Goal: Task Accomplishment & Management: Manage account settings

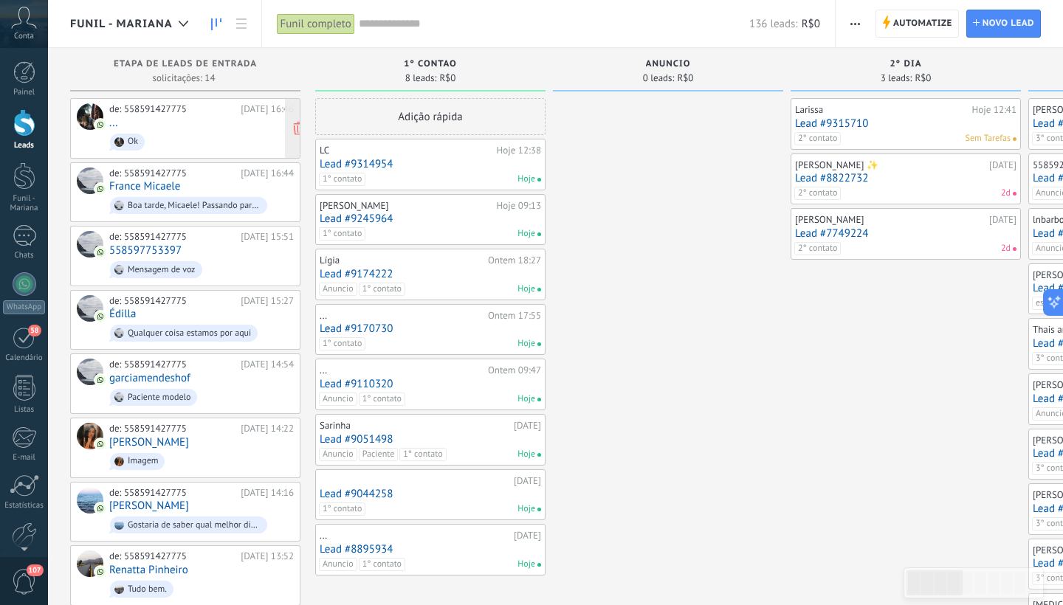
click at [201, 125] on div "de: 558591427775 [DATE] 16:46 ... Ok" at bounding box center [201, 128] width 184 height 50
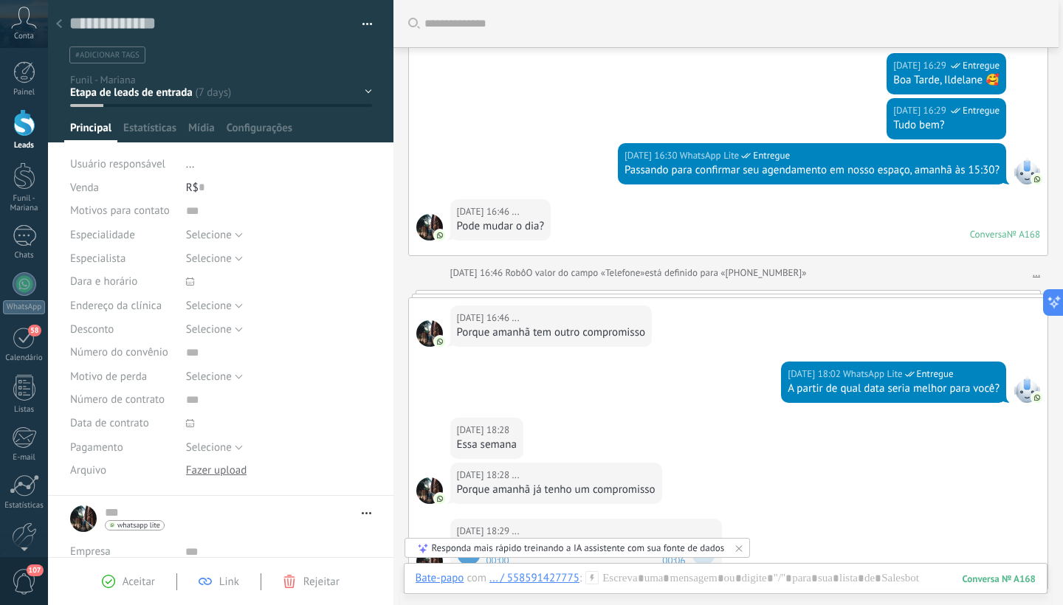
scroll to position [53, 0]
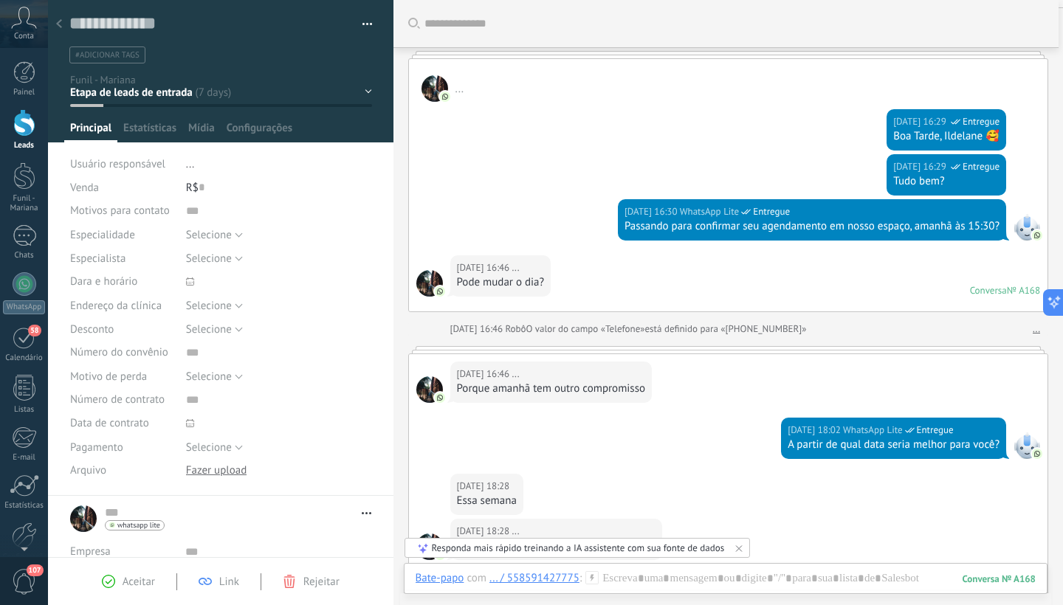
click at [0, 0] on div "1° contao [GEOGRAPHIC_DATA] 2° dia 7° dia Vácuo Negociando" at bounding box center [0, 0] width 0 height 0
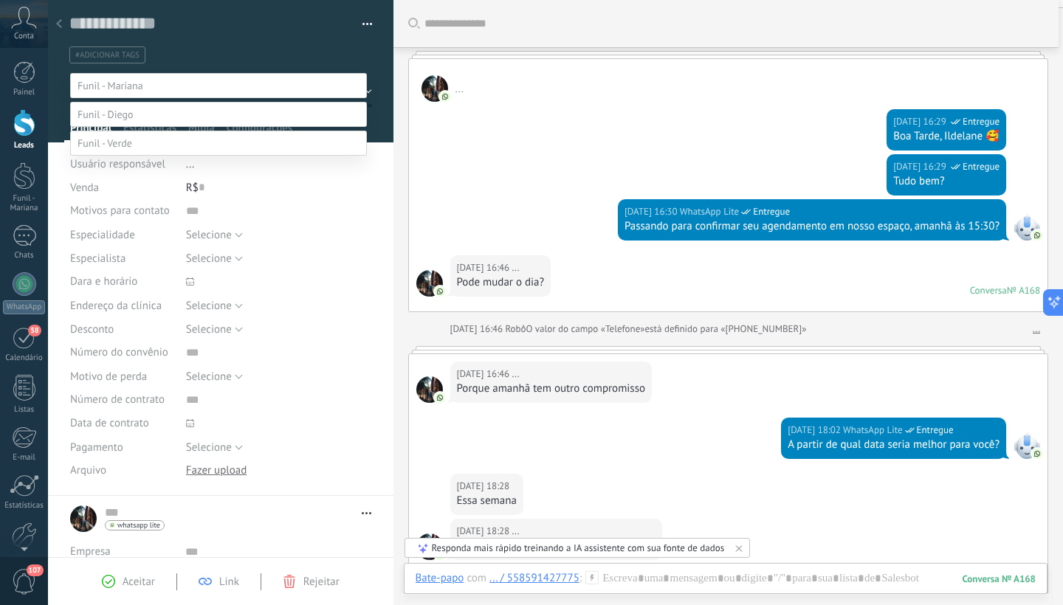
click at [0, 0] on label "Paciente" at bounding box center [0, 0] width 0 height 0
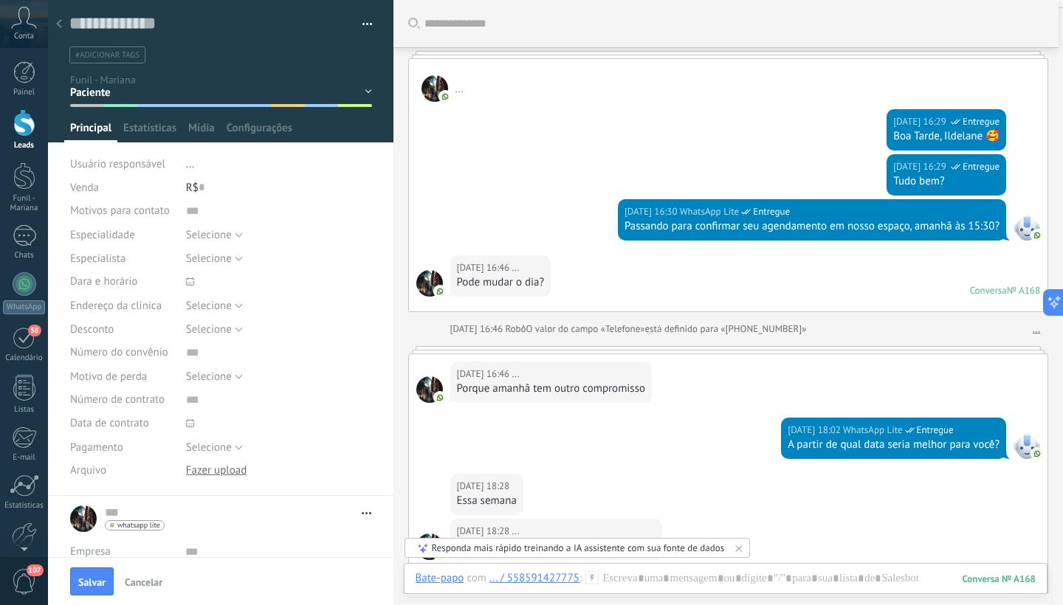
click at [123, 57] on span "#adicionar tags" at bounding box center [107, 55] width 64 height 10
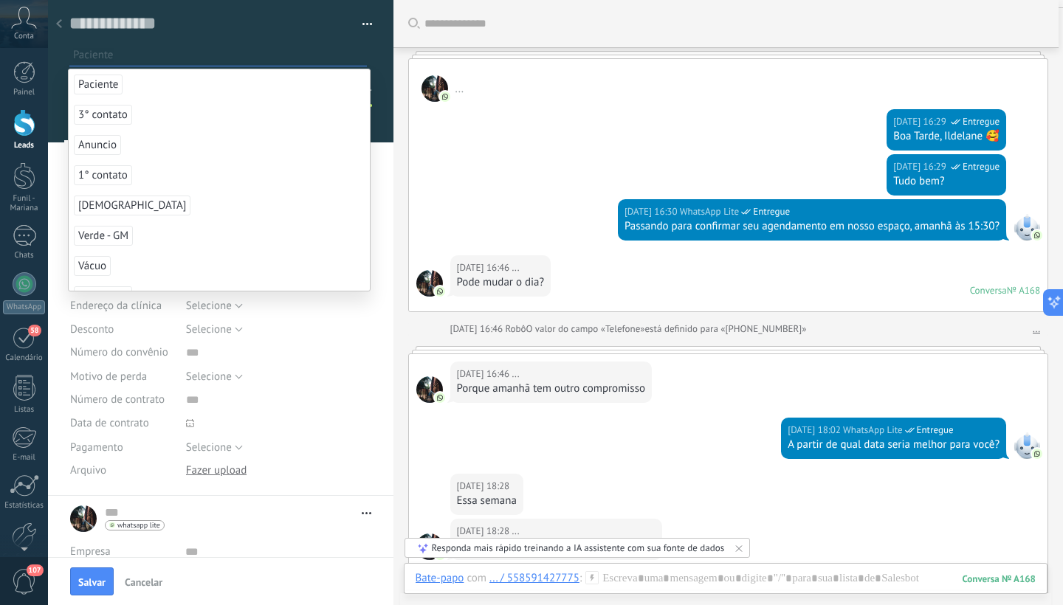
click at [106, 83] on span "Paciente" at bounding box center [98, 85] width 49 height 20
click at [92, 587] on span "Salvar" at bounding box center [91, 582] width 27 height 10
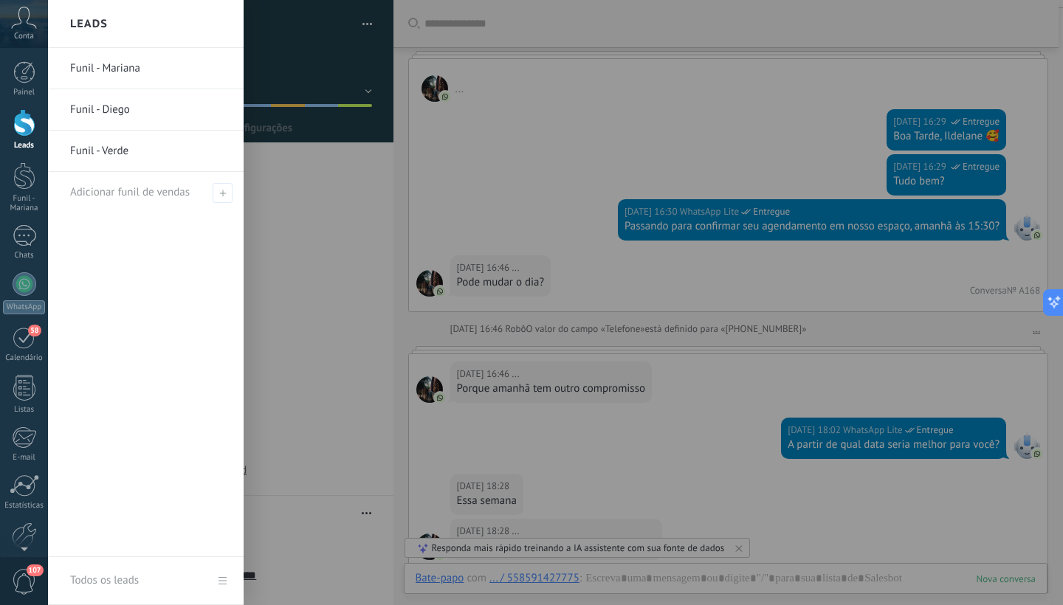
click at [21, 136] on div at bounding box center [24, 122] width 22 height 27
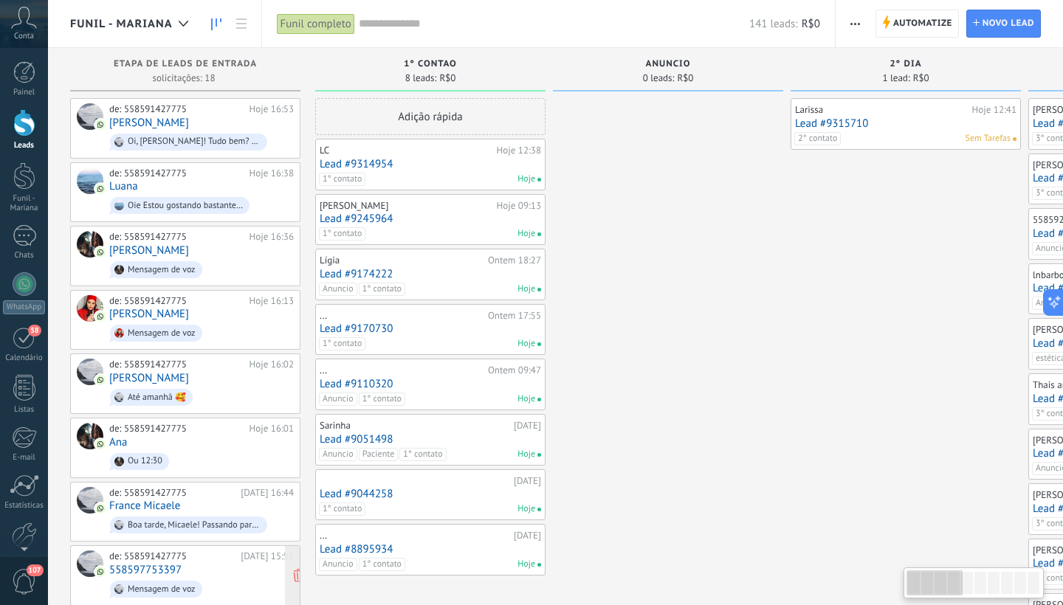
click at [125, 581] on div "Mensagem de voz" at bounding box center [156, 589] width 92 height 17
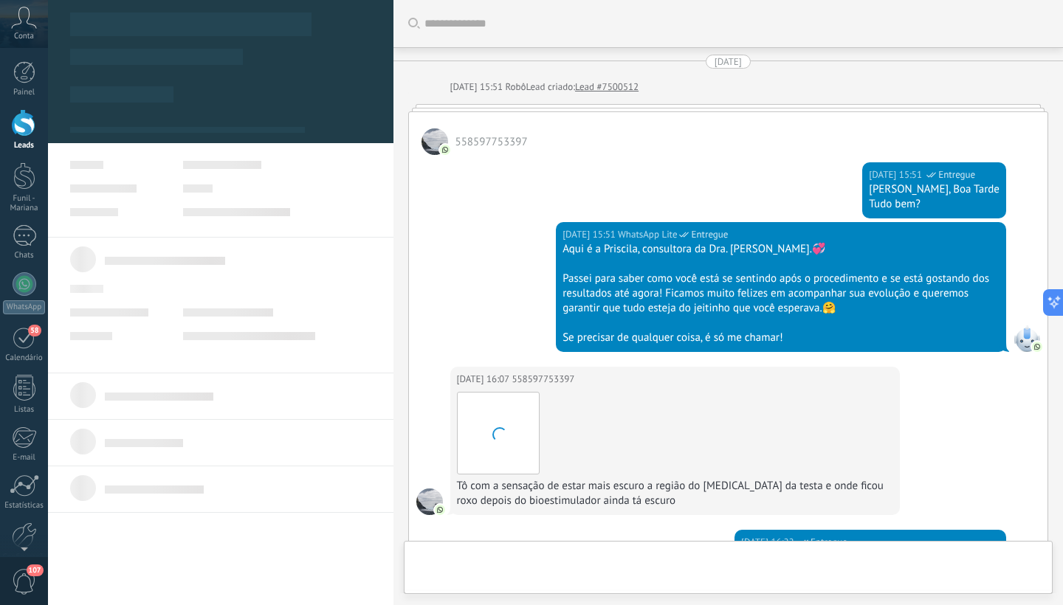
type textarea "**********"
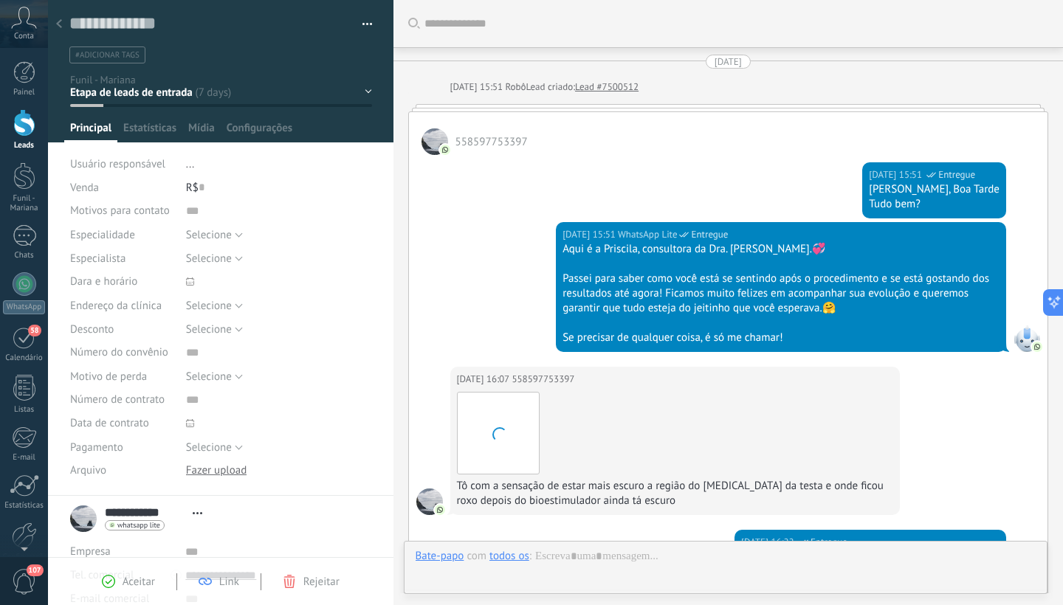
scroll to position [22, 0]
